Goal: Task Accomplishment & Management: Manage account settings

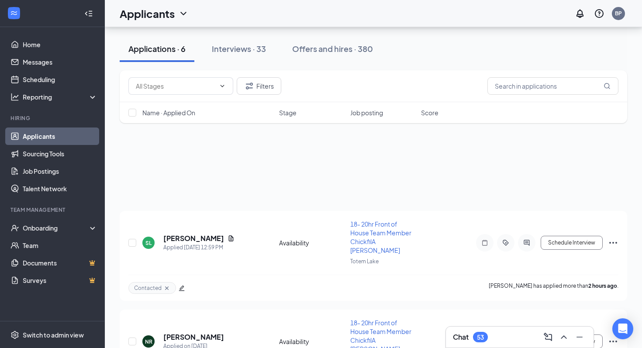
scroll to position [309, 0]
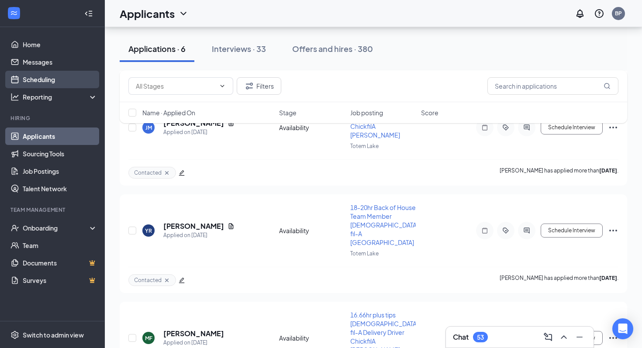
click at [61, 80] on link "Scheduling" at bounding box center [60, 79] width 75 height 17
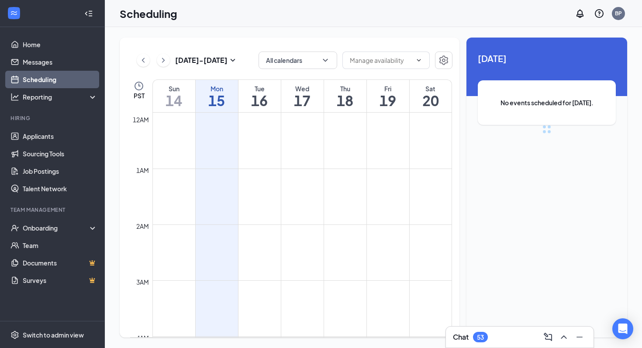
scroll to position [430, 0]
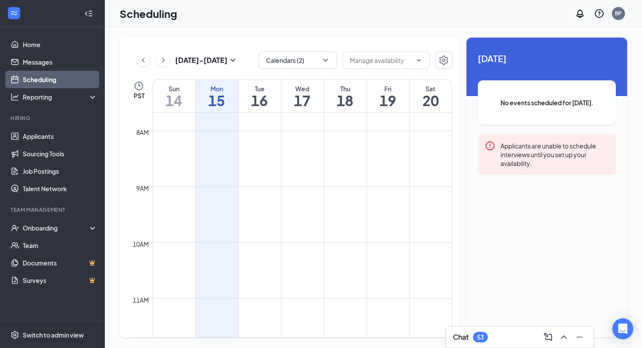
click at [229, 36] on div "[DATE] - [DATE] Calendars (2) PST Sun 14 Mon 15 Tue 16 Wed 17 Thu 18 Fri 19 Sat…" at bounding box center [374, 187] width 538 height 321
click at [273, 62] on button "Calendars (2)" at bounding box center [298, 60] width 79 height 17
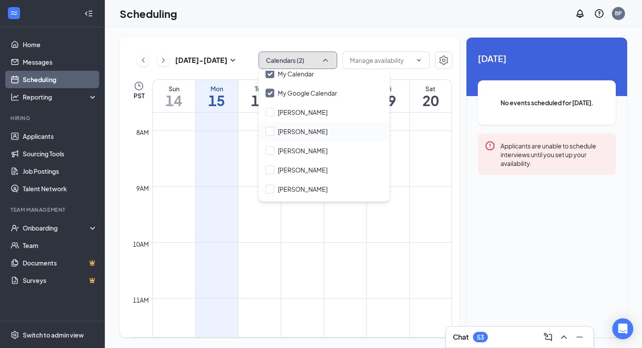
scroll to position [37, 0]
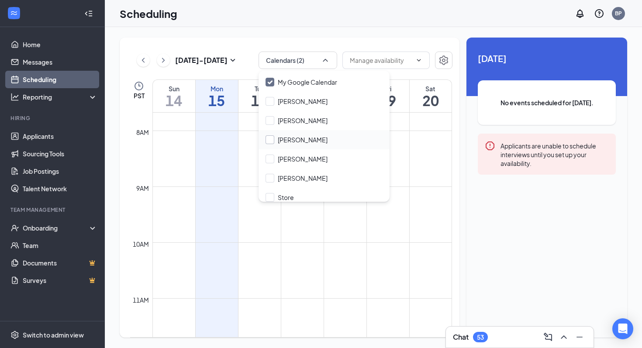
click at [311, 142] on input "[PERSON_NAME]" at bounding box center [297, 139] width 62 height 9
click at [296, 135] on input "[PERSON_NAME]" at bounding box center [297, 139] width 62 height 9
checkbox input "false"
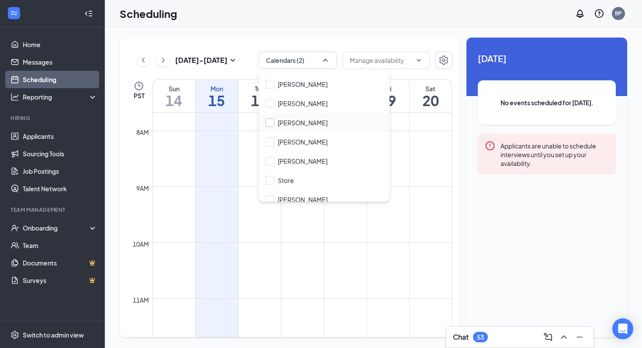
scroll to position [61, 0]
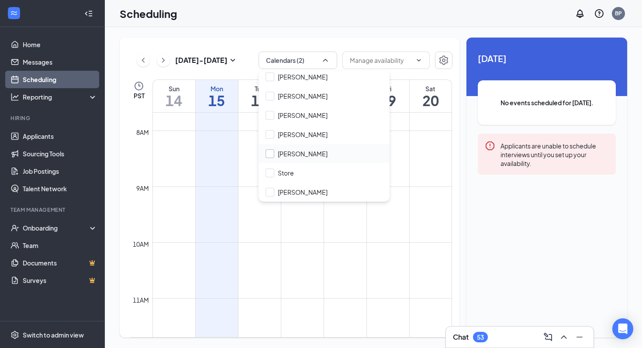
click at [284, 156] on input "[PERSON_NAME]" at bounding box center [297, 153] width 62 height 9
checkbox input "true"
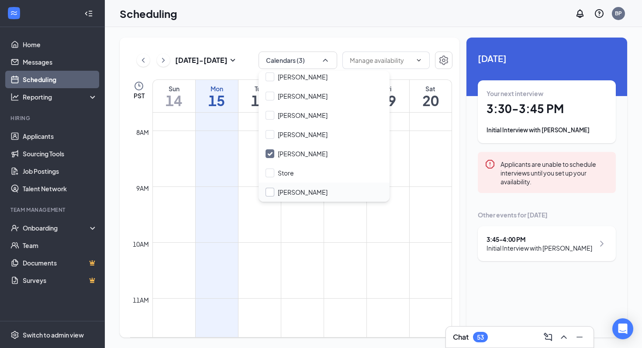
click at [275, 191] on input "[PERSON_NAME]" at bounding box center [297, 192] width 62 height 9
checkbox input "true"
click at [291, 132] on input "[PERSON_NAME]" at bounding box center [297, 134] width 62 height 9
checkbox input "true"
click at [312, 269] on td at bounding box center [303, 264] width 300 height 14
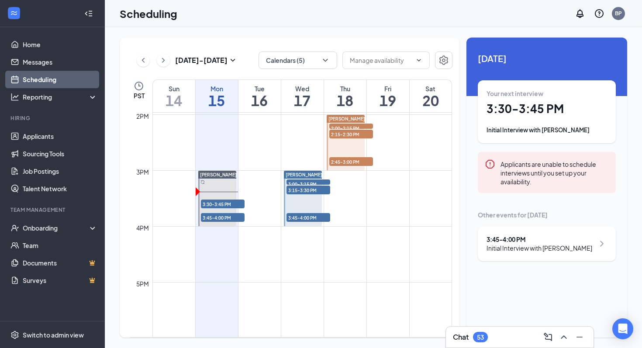
scroll to position [779, 0]
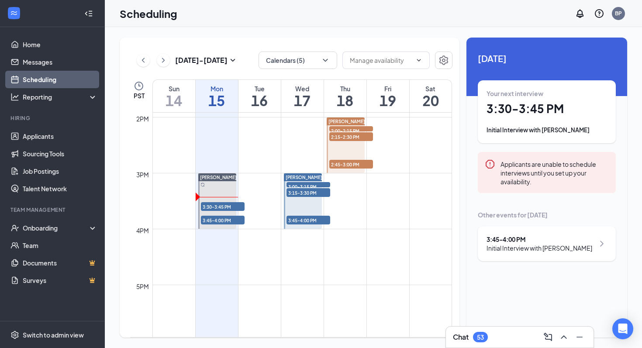
click at [315, 194] on span "3:15-3:30 PM" at bounding box center [309, 192] width 44 height 9
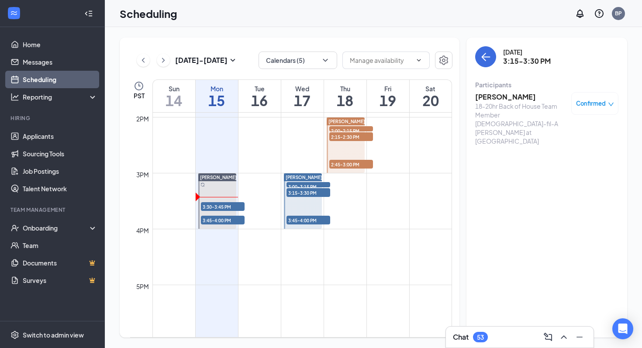
click at [322, 221] on span "3:45-4:00 PM" at bounding box center [309, 220] width 44 height 9
click at [359, 163] on span "2:45-3:00 PM" at bounding box center [352, 164] width 44 height 9
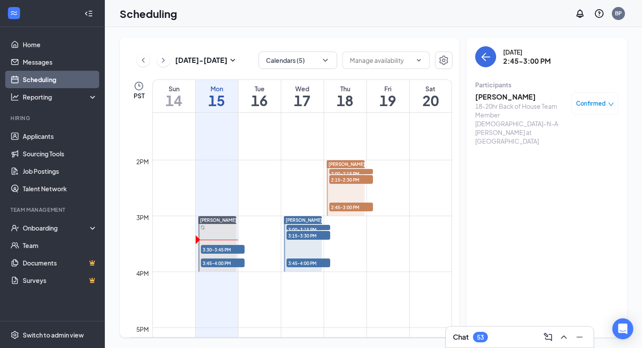
scroll to position [731, 0]
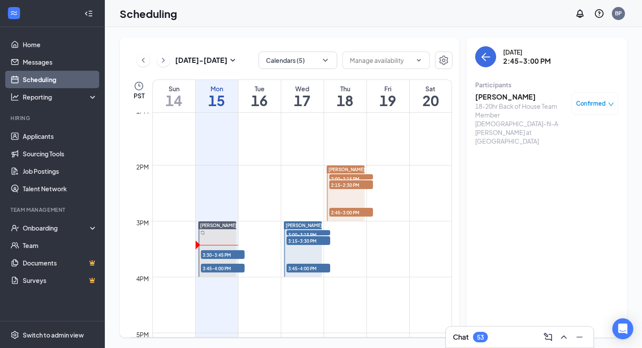
click at [491, 94] on h3 "[PERSON_NAME]" at bounding box center [521, 97] width 92 height 10
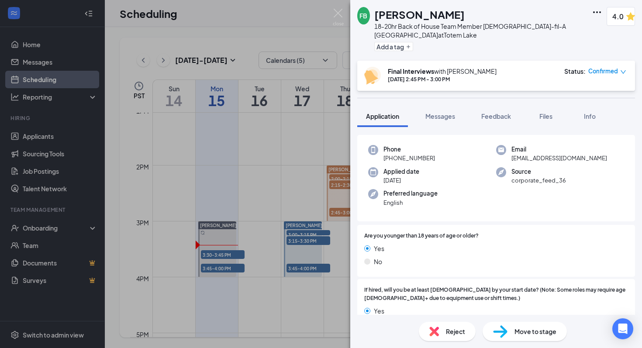
scroll to position [55, 0]
click at [495, 118] on span "Feedback" at bounding box center [497, 116] width 30 height 8
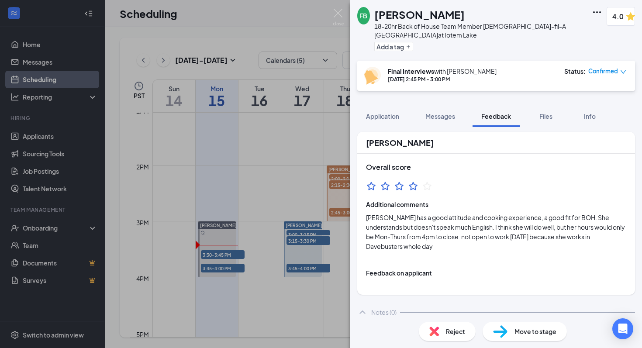
scroll to position [38, 0]
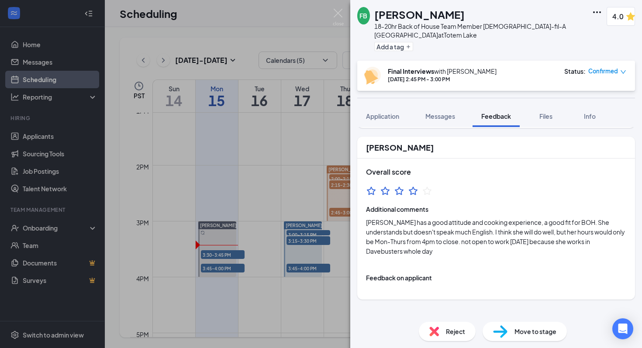
click at [304, 169] on div "FB [PERSON_NAME] 18-20hr Back of House Team Member [DEMOGRAPHIC_DATA]-fil-A [PE…" at bounding box center [321, 174] width 642 height 348
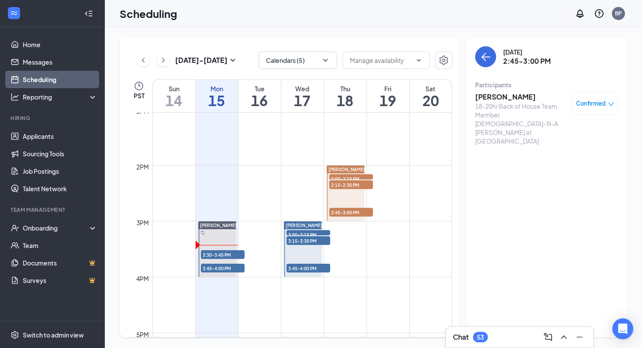
click at [348, 177] on span "2:00-2:15 PM" at bounding box center [352, 178] width 44 height 9
click at [361, 185] on span "2:15-2:30 PM" at bounding box center [352, 184] width 44 height 9
click at [356, 215] on span "2:45-3:00 PM" at bounding box center [352, 212] width 44 height 9
click at [504, 97] on h3 "[PERSON_NAME]" at bounding box center [521, 97] width 92 height 10
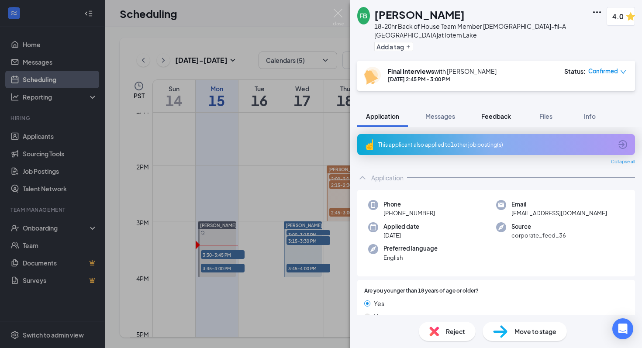
click at [485, 111] on button "Feedback" at bounding box center [496, 116] width 47 height 22
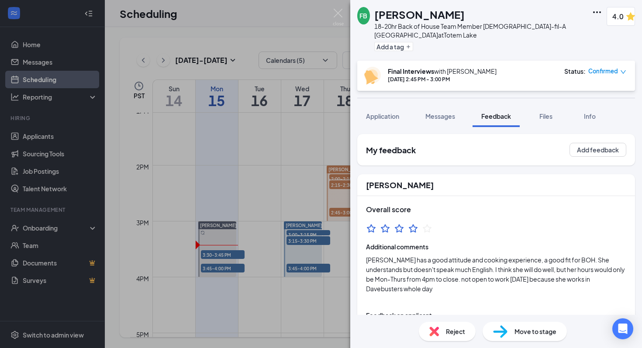
click at [300, 188] on div "FB [PERSON_NAME] 18-20hr Back of House Team Member [DEMOGRAPHIC_DATA]-fil-A [PE…" at bounding box center [321, 174] width 642 height 348
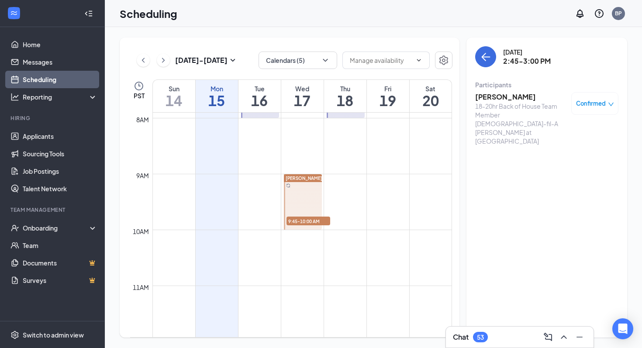
scroll to position [439, 0]
click at [310, 221] on span "9:45-10:00 AM" at bounding box center [309, 224] width 44 height 9
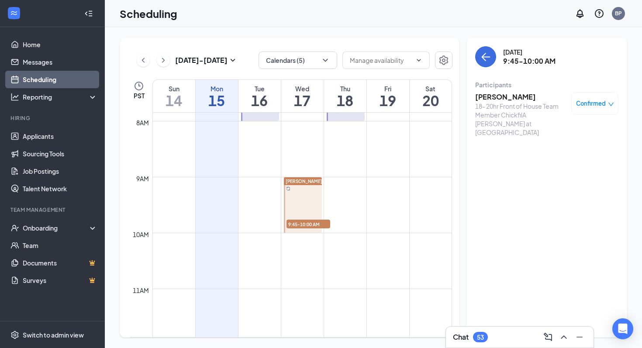
click at [500, 94] on h3 "[PERSON_NAME]" at bounding box center [521, 97] width 92 height 10
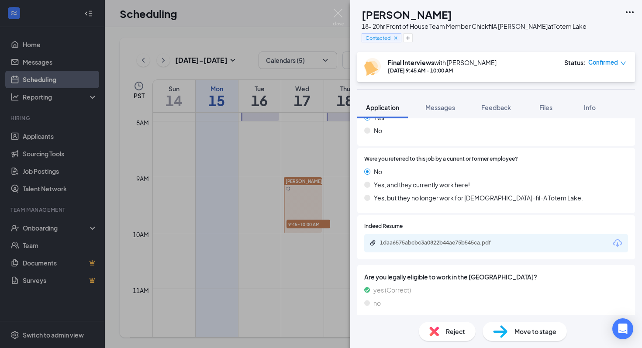
scroll to position [343, 0]
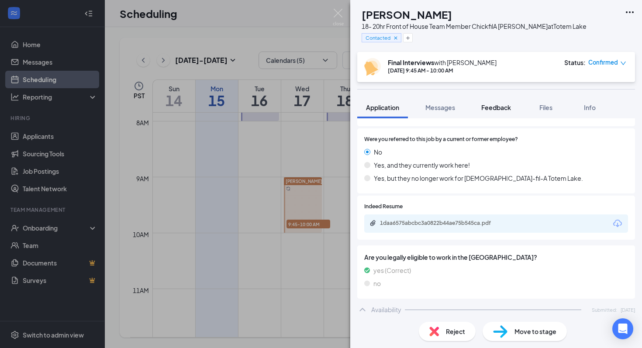
click at [491, 106] on span "Feedback" at bounding box center [497, 108] width 30 height 8
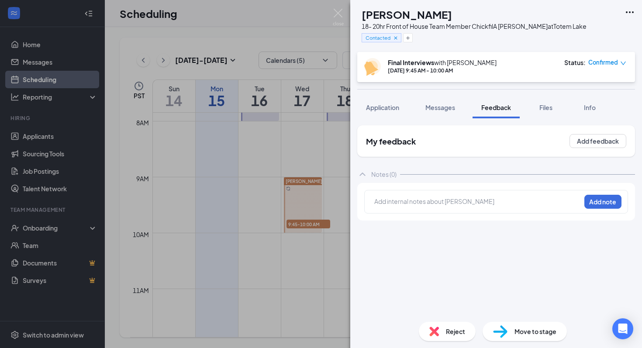
click at [289, 260] on div "AB [PERSON_NAME] 18- 20hr Front of House Team Member ChickfilA [PERSON_NAME] at…" at bounding box center [321, 174] width 642 height 348
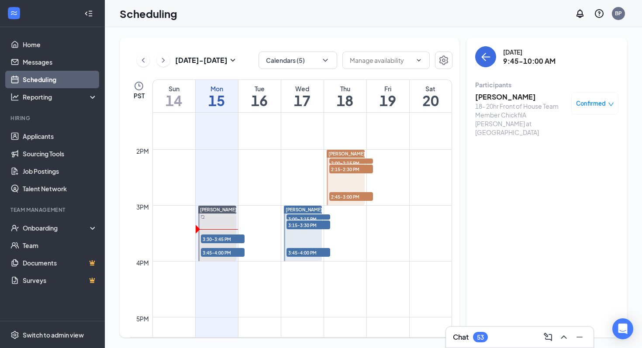
scroll to position [745, 0]
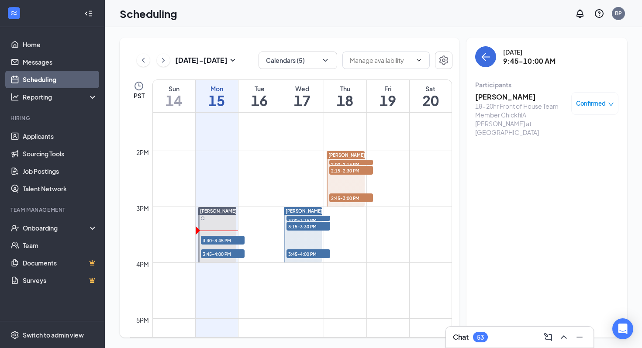
click at [348, 196] on span "2:45-3:00 PM" at bounding box center [352, 198] width 44 height 9
click at [493, 99] on h3 "[PERSON_NAME]" at bounding box center [521, 97] width 92 height 10
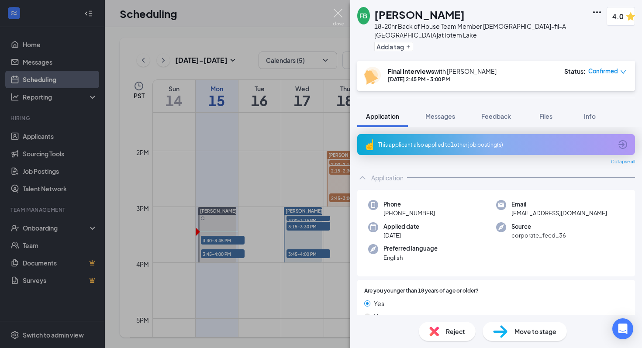
click at [339, 18] on img at bounding box center [338, 17] width 11 height 17
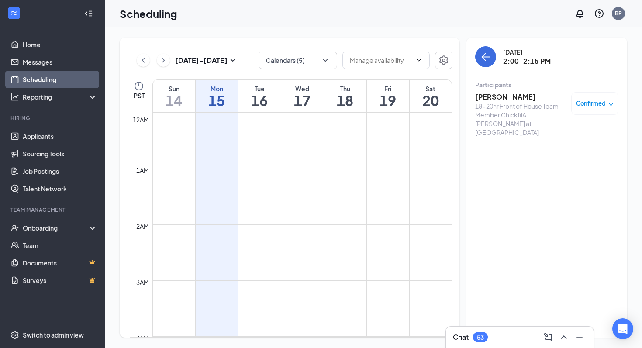
scroll to position [777, 0]
